Goal: Task Accomplishment & Management: Use online tool/utility

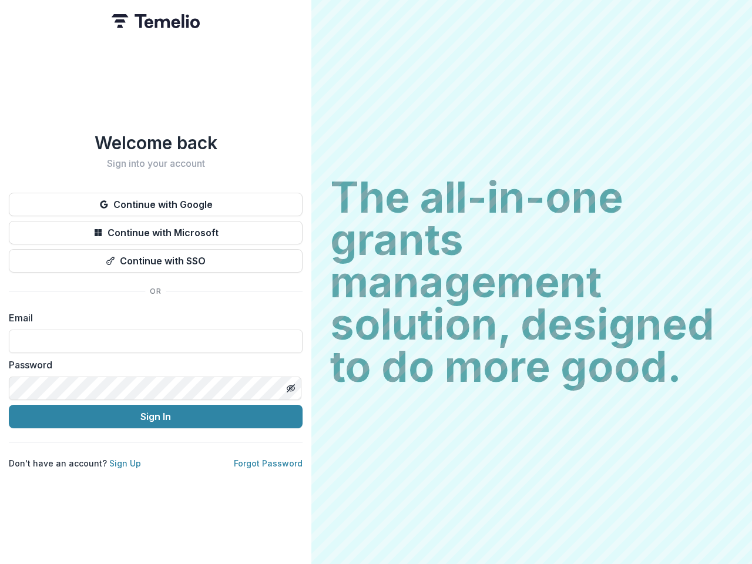
click at [376, 282] on h2 "The all-in-one grants management solution, designed to do more good." at bounding box center [531, 282] width 403 height 212
click at [156, 200] on button "Continue with Google" at bounding box center [156, 205] width 294 height 24
click at [156, 228] on button "Continue with Microsoft" at bounding box center [156, 233] width 294 height 24
click at [156, 256] on button "Continue with SSO" at bounding box center [156, 261] width 294 height 24
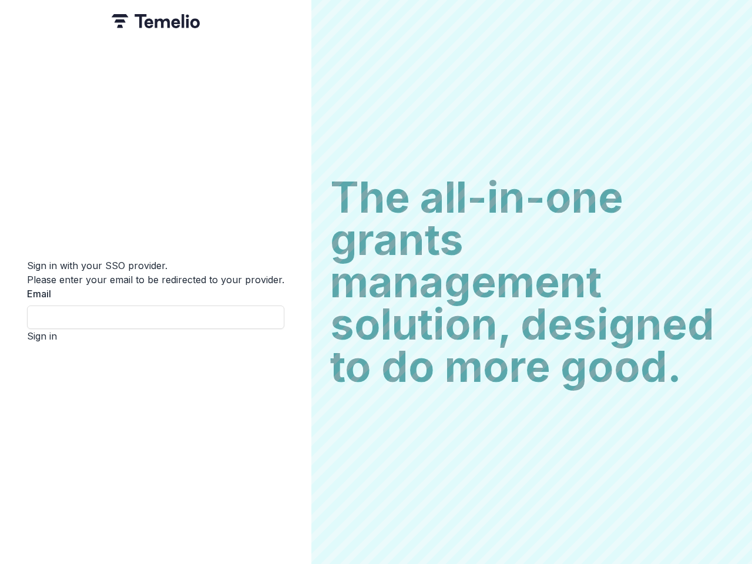
click at [290, 384] on div "Sign in with your SSO provider. Please enter your email to be redirected to you…" at bounding box center [155, 282] width 311 height 564
